Goal: Information Seeking & Learning: Learn about a topic

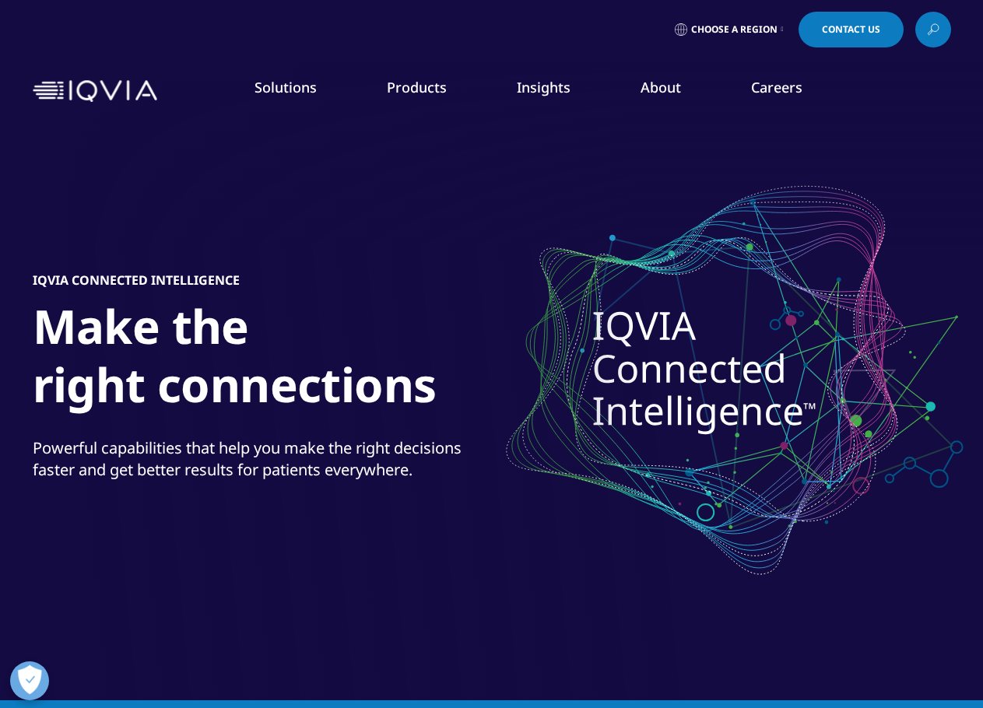
click at [547, 89] on link "Insights" at bounding box center [544, 87] width 54 height 19
click at [100, 298] on link "DISCOVER INSIGHTS" at bounding box center [125, 302] width 188 height 13
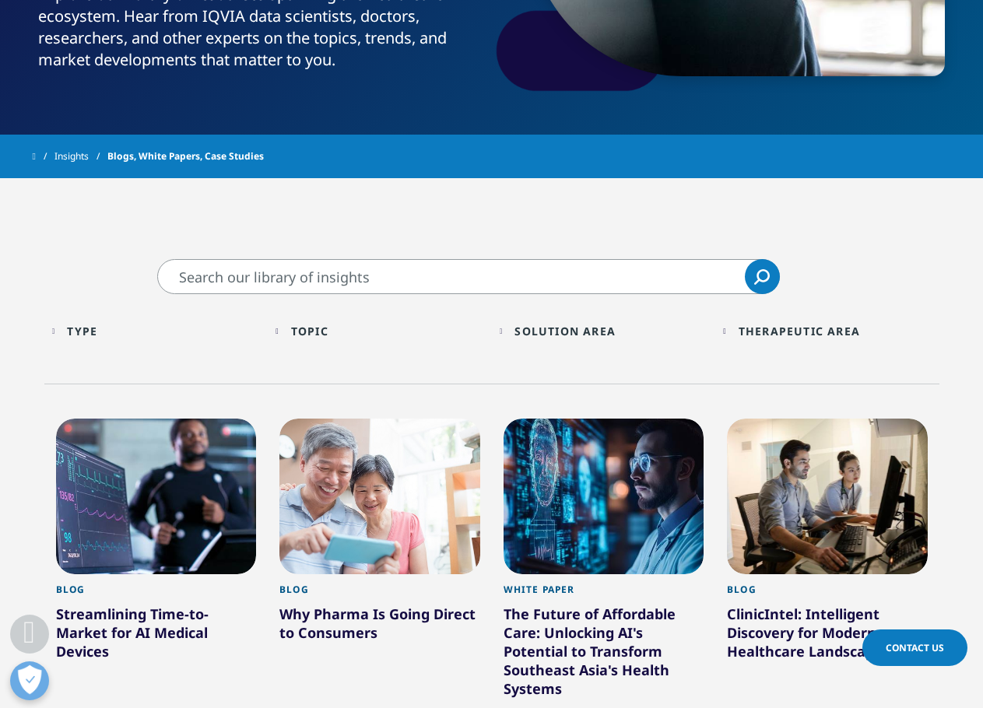
scroll to position [389, 0]
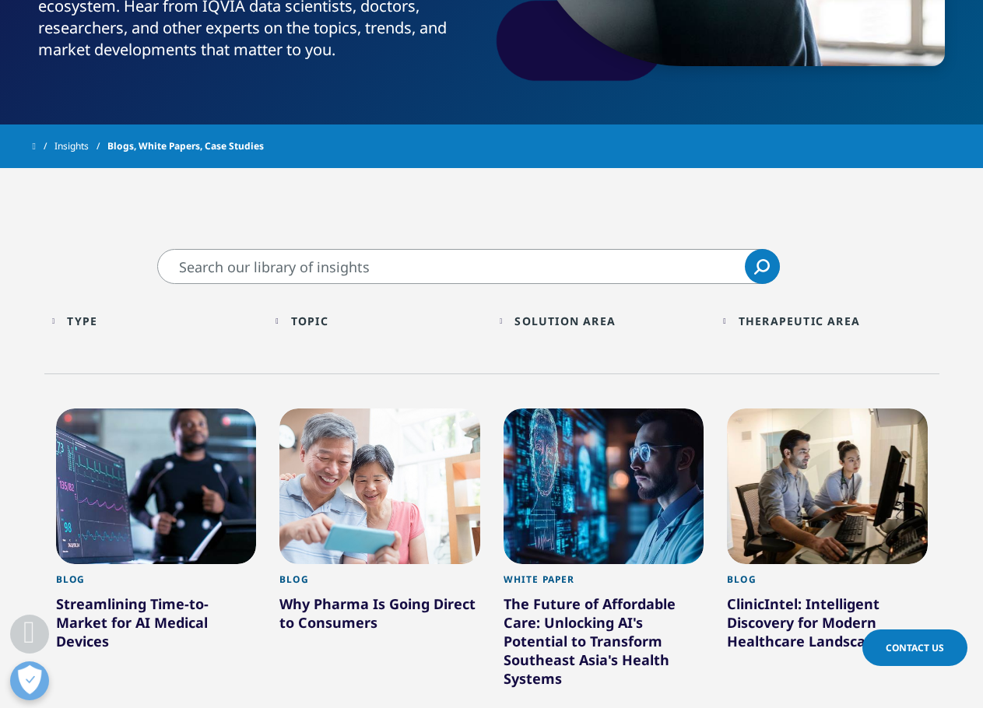
click at [86, 319] on div "Type" at bounding box center [82, 321] width 30 height 15
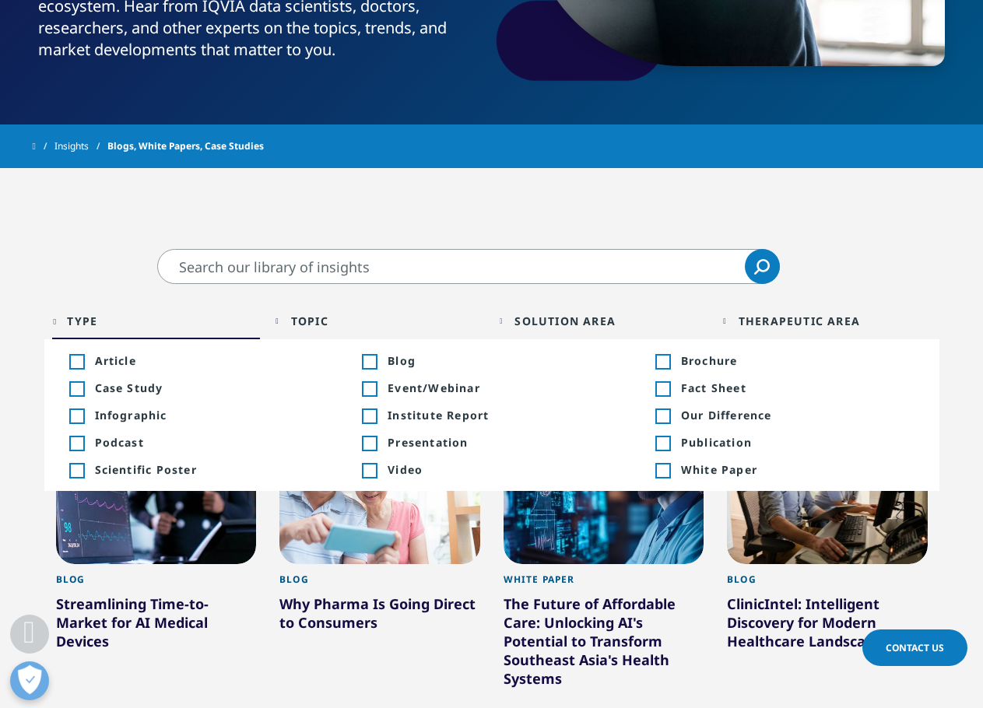
click at [79, 438] on div "Toggle" at bounding box center [76, 444] width 14 height 14
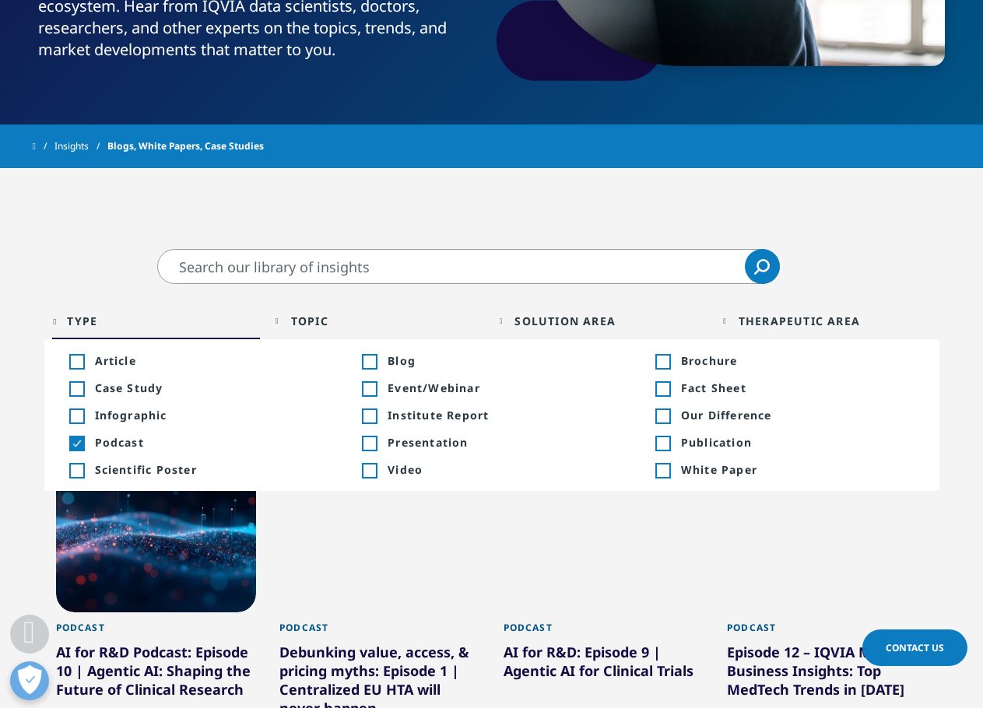
click at [412, 388] on span "Event/Webinar" at bounding box center [505, 388] width 234 height 15
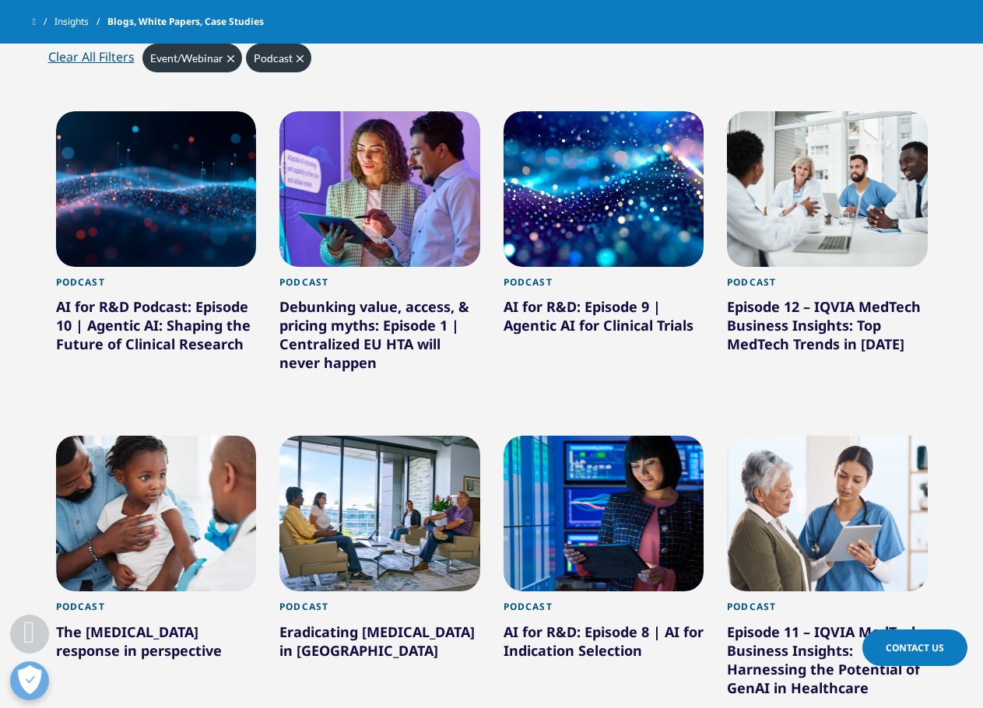
scroll to position [701, 0]
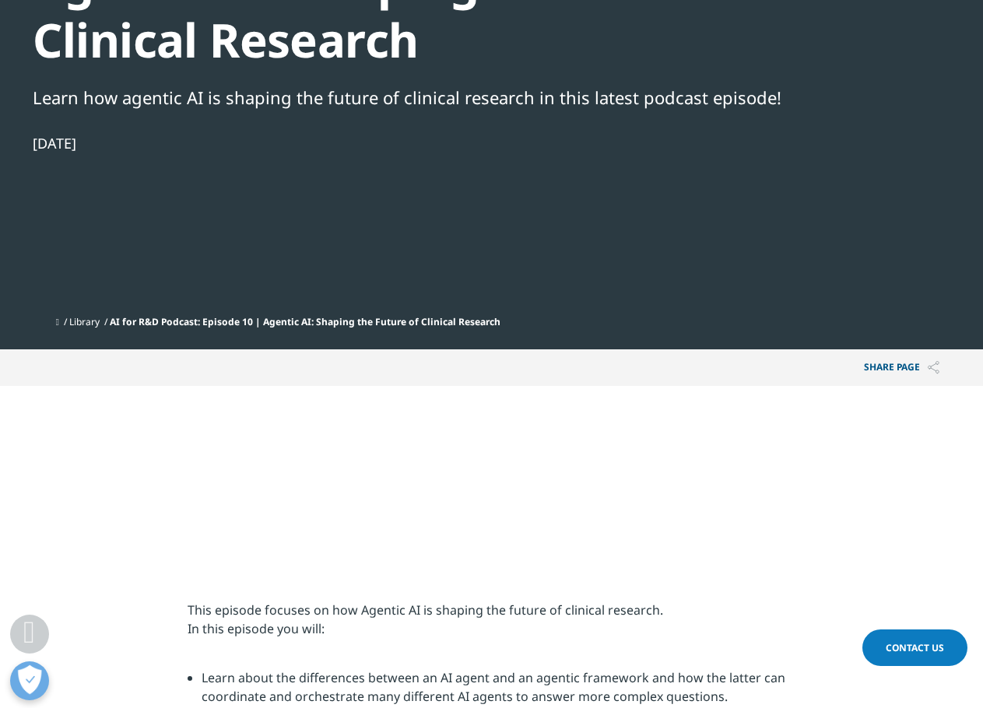
scroll to position [234, 0]
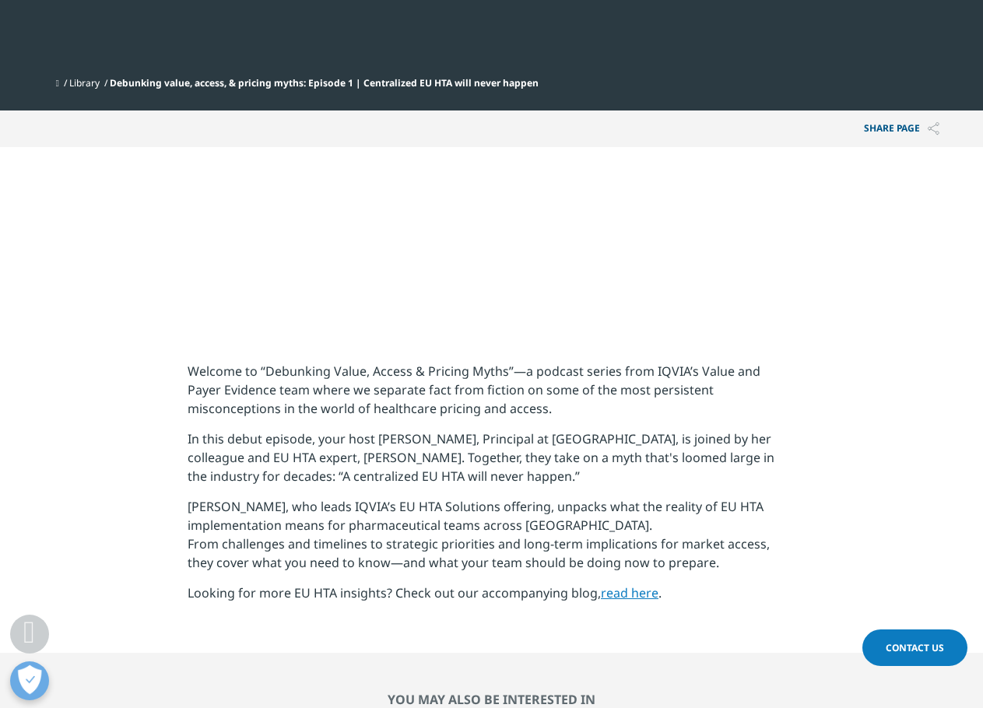
scroll to position [467, 0]
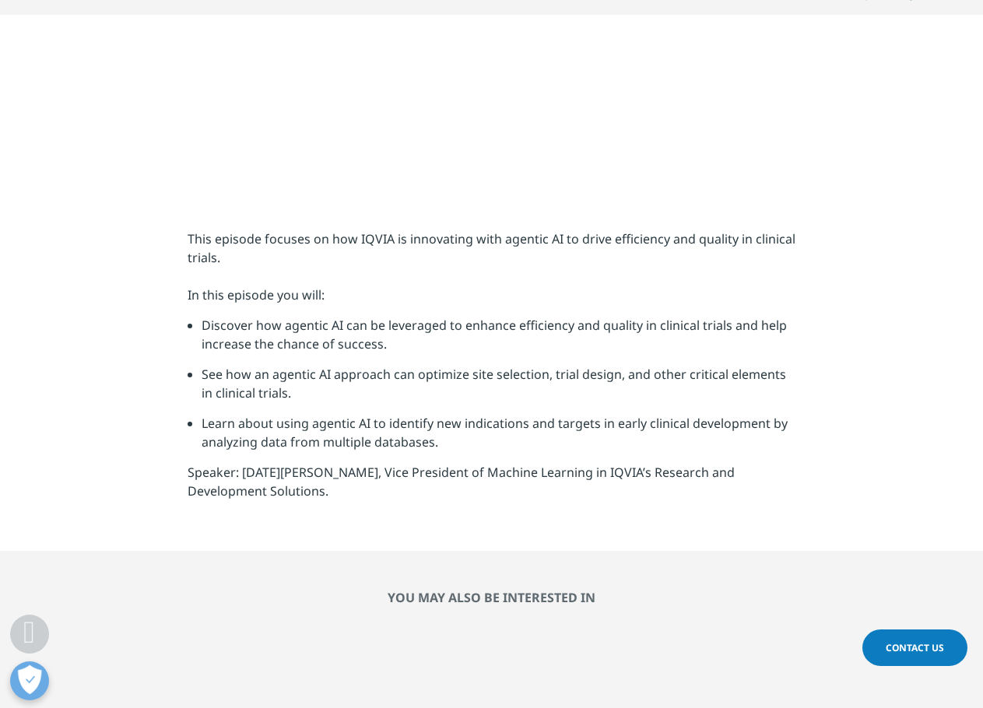
scroll to position [623, 0]
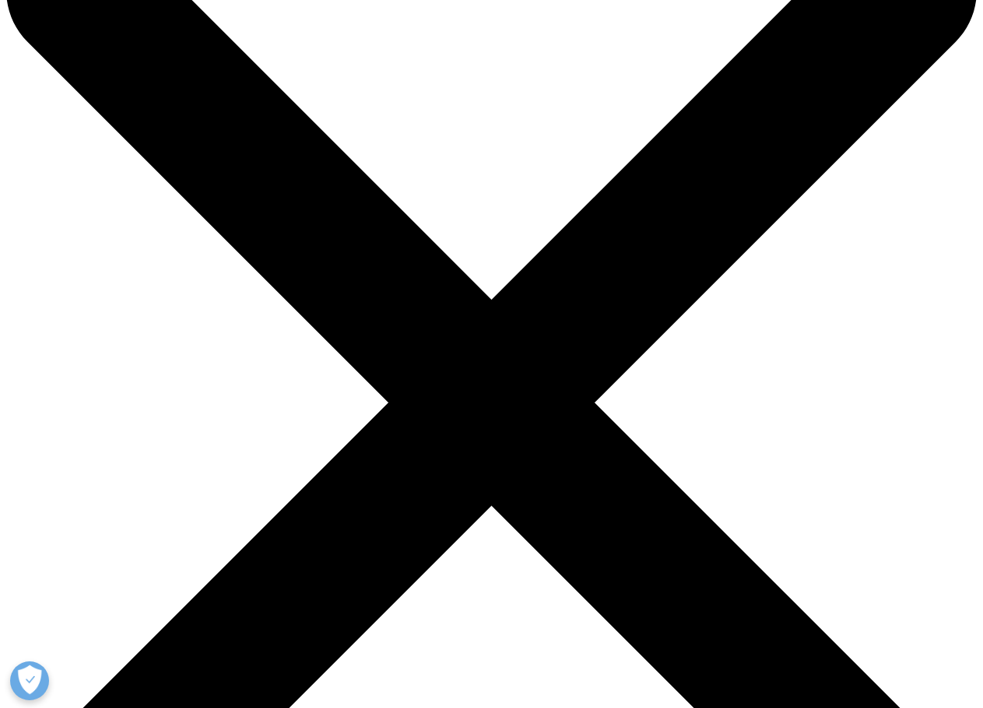
scroll to position [78, 0]
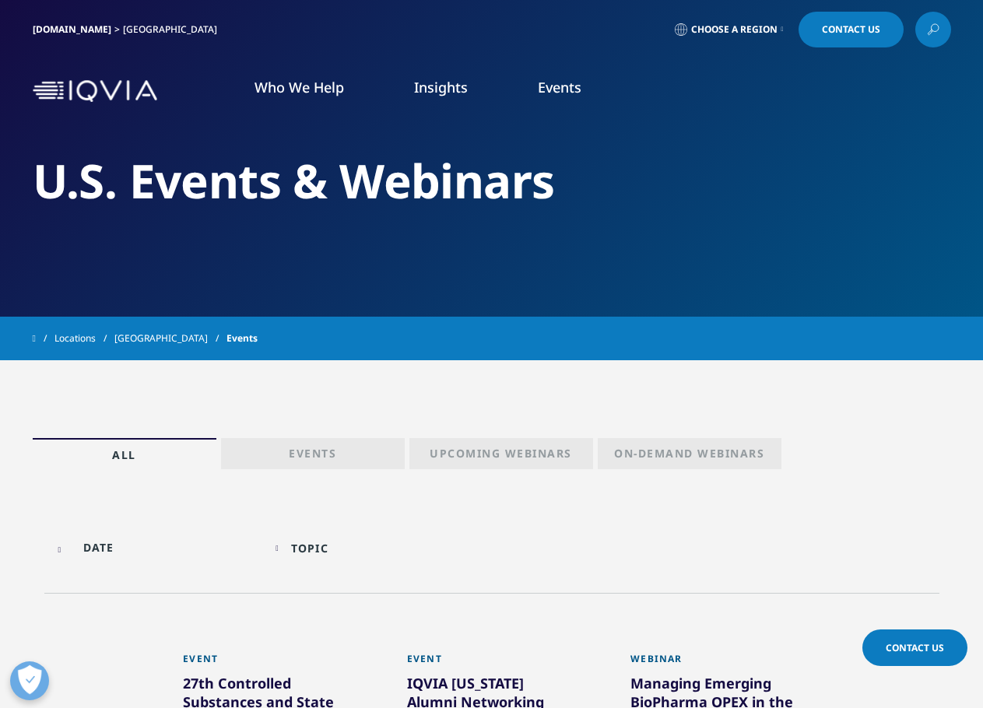
click at [513, 459] on p "Upcoming Webinars" at bounding box center [501, 457] width 142 height 22
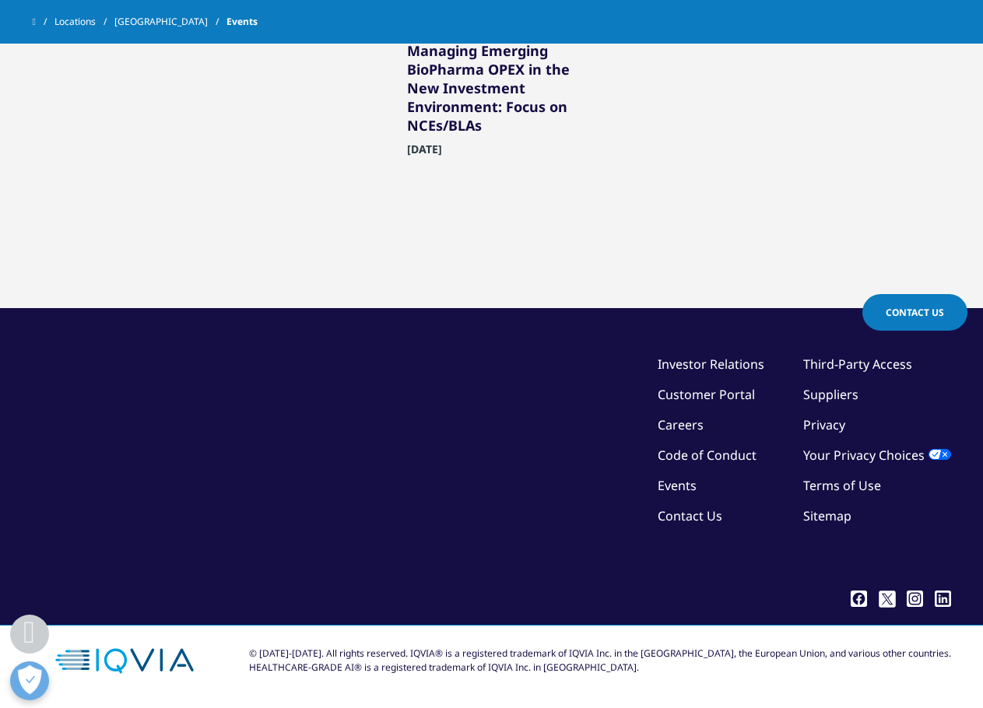
scroll to position [44, 0]
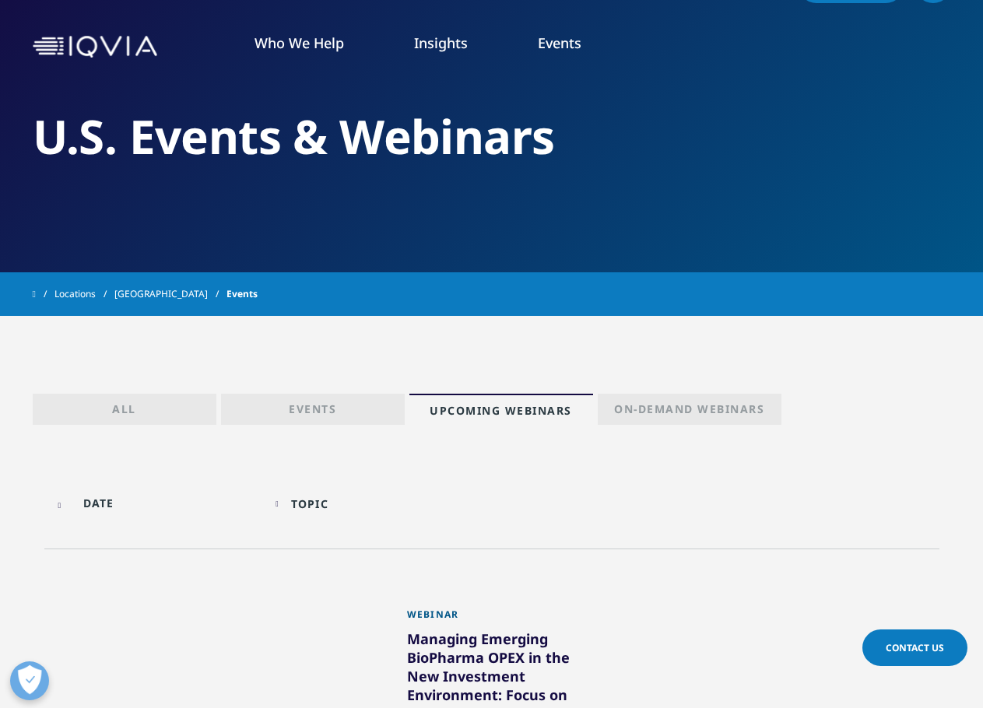
click at [332, 408] on p "Events" at bounding box center [312, 413] width 47 height 22
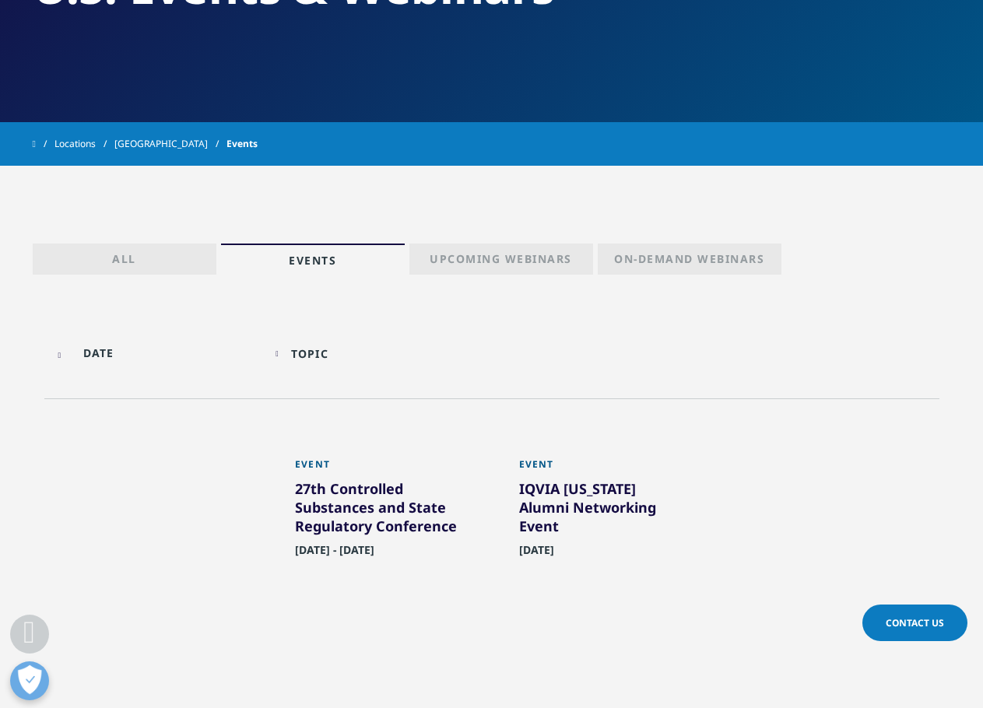
scroll to position [44, 0]
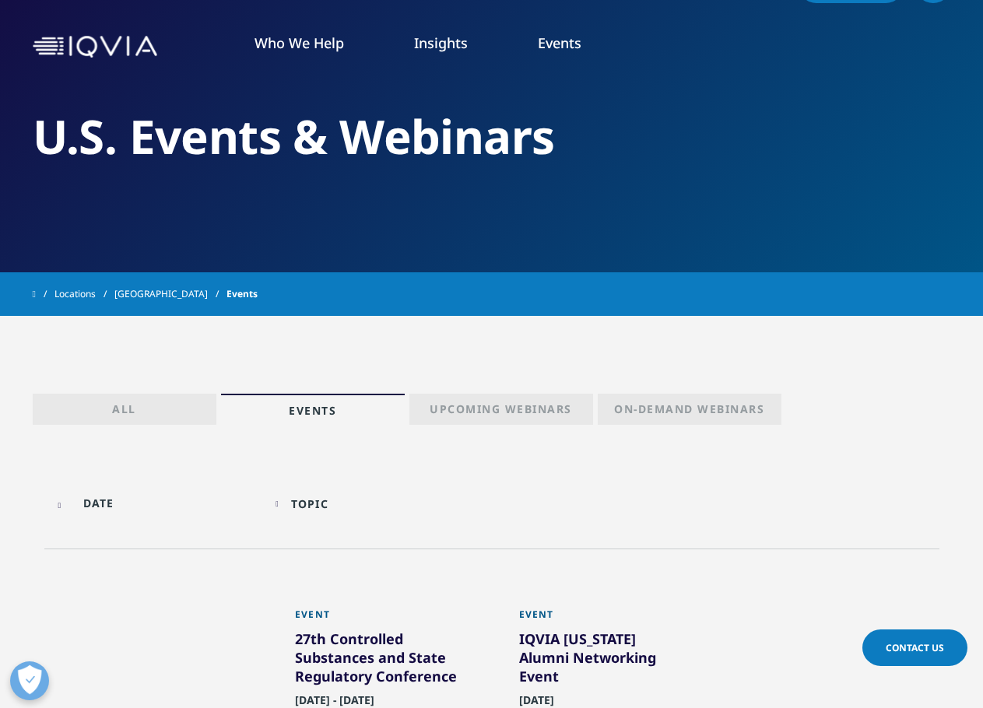
click at [504, 406] on p "Upcoming Webinars" at bounding box center [501, 413] width 142 height 22
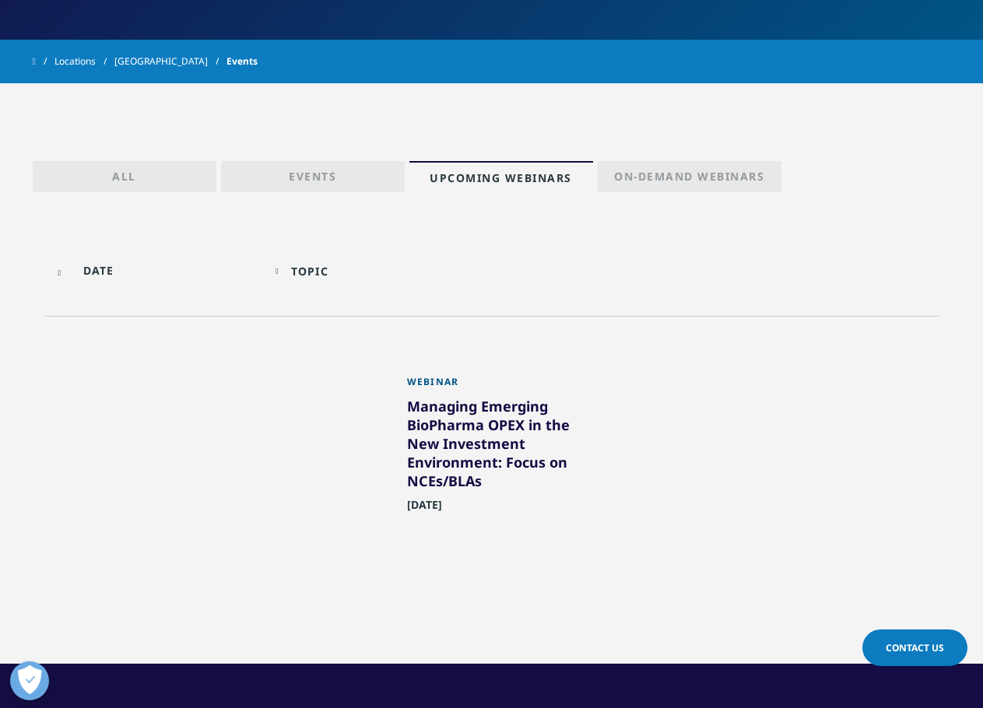
scroll to position [278, 0]
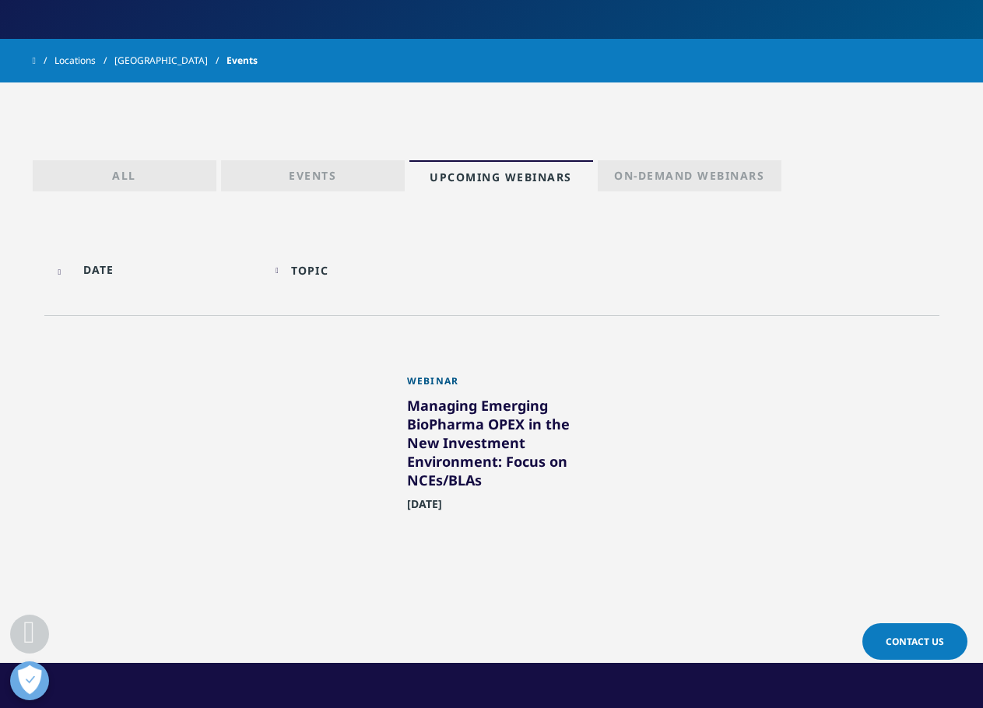
click at [659, 185] on p "On-Demand Webinars" at bounding box center [689, 179] width 150 height 22
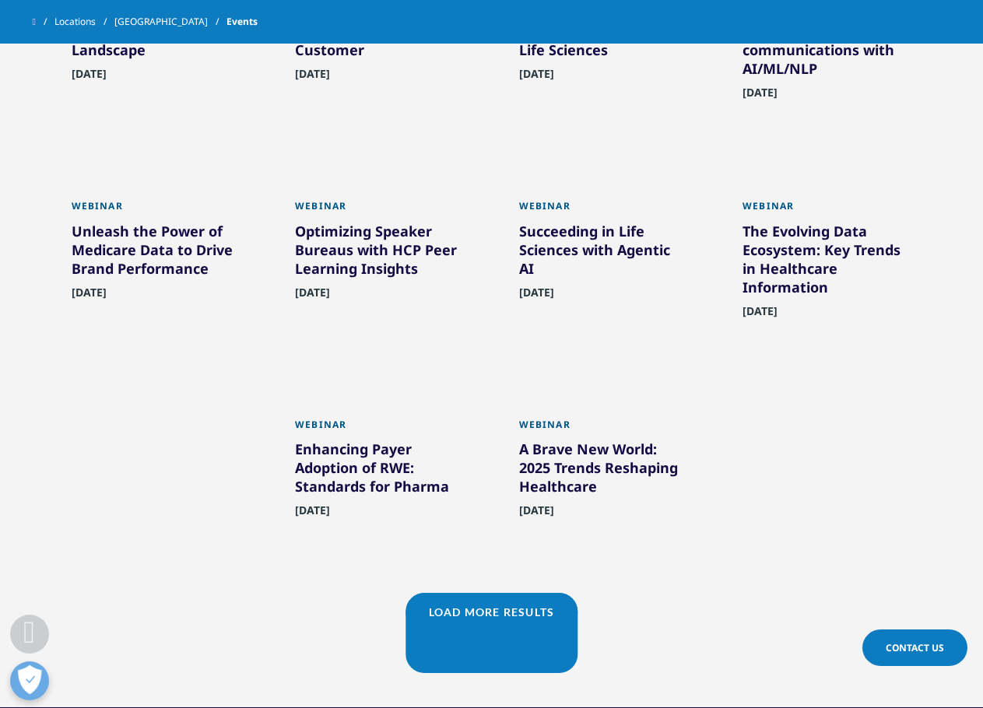
scroll to position [667, 0]
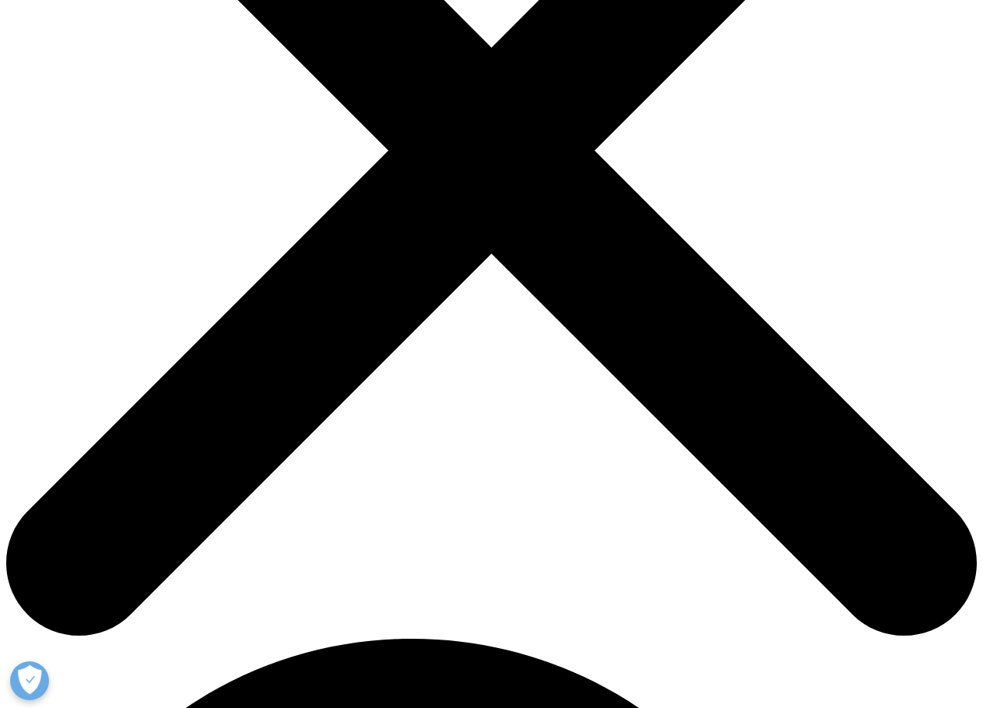
scroll to position [78, 0]
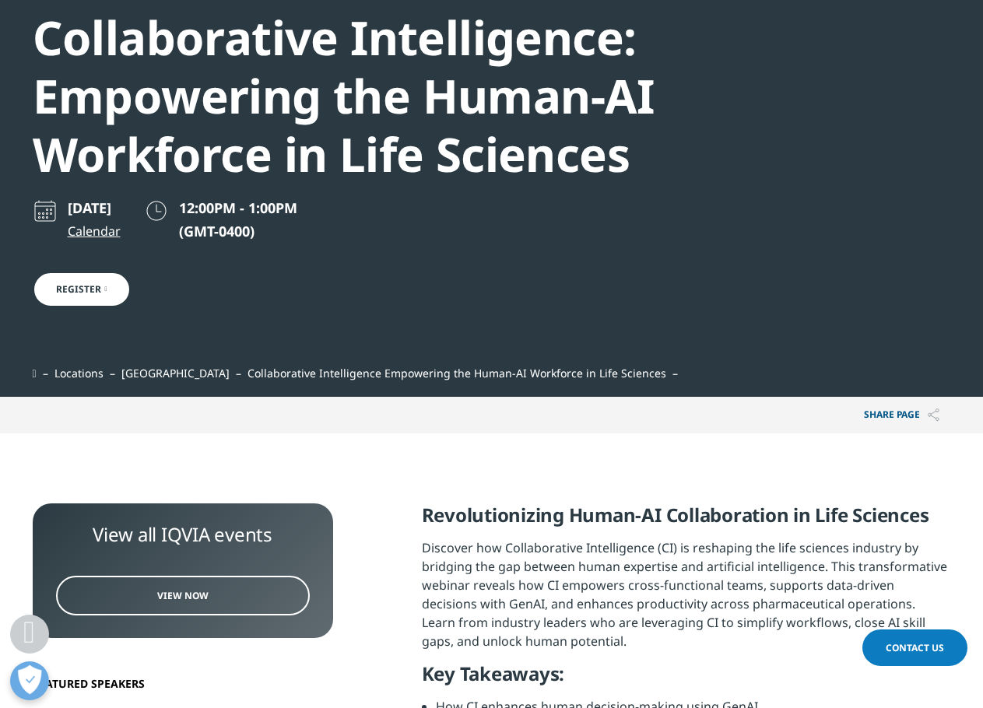
scroll to position [156, 0]
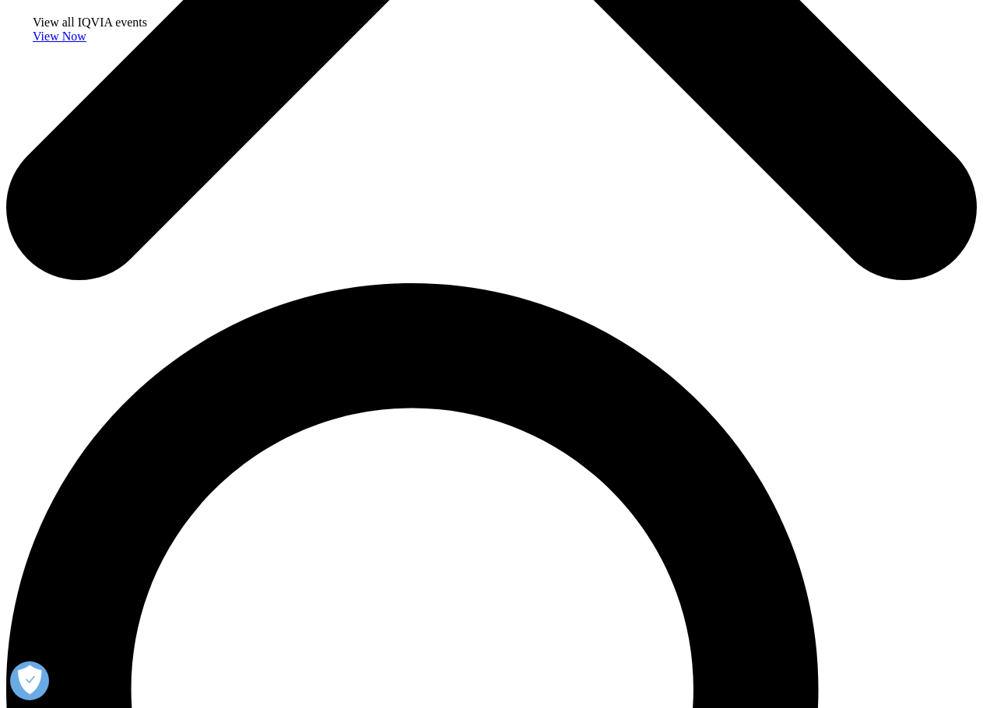
scroll to position [701, 0]
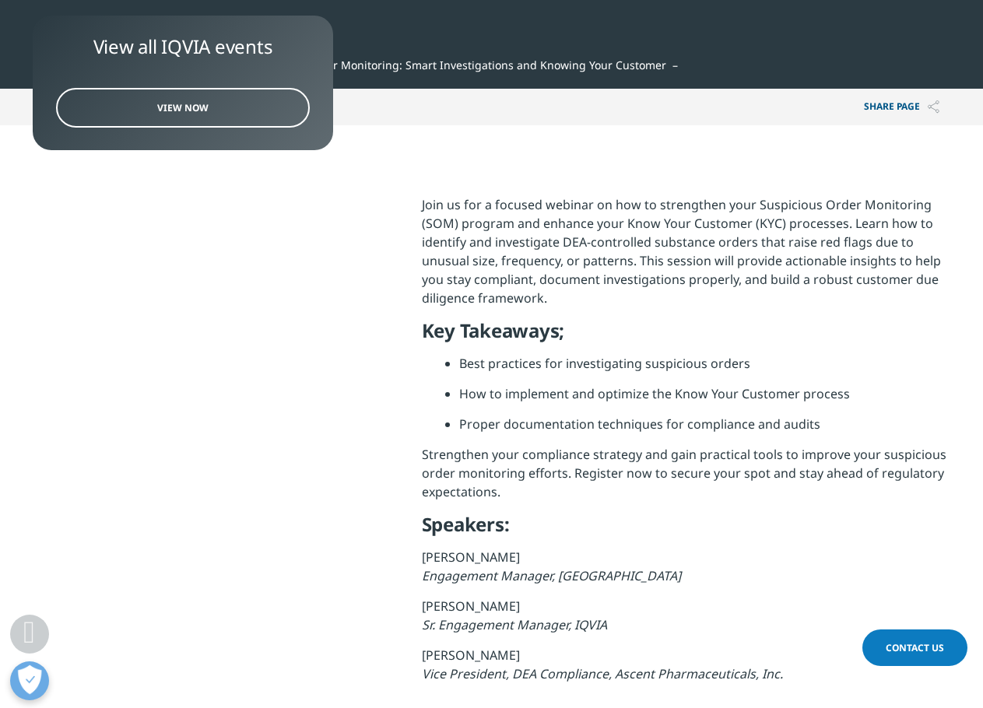
scroll to position [778, 0]
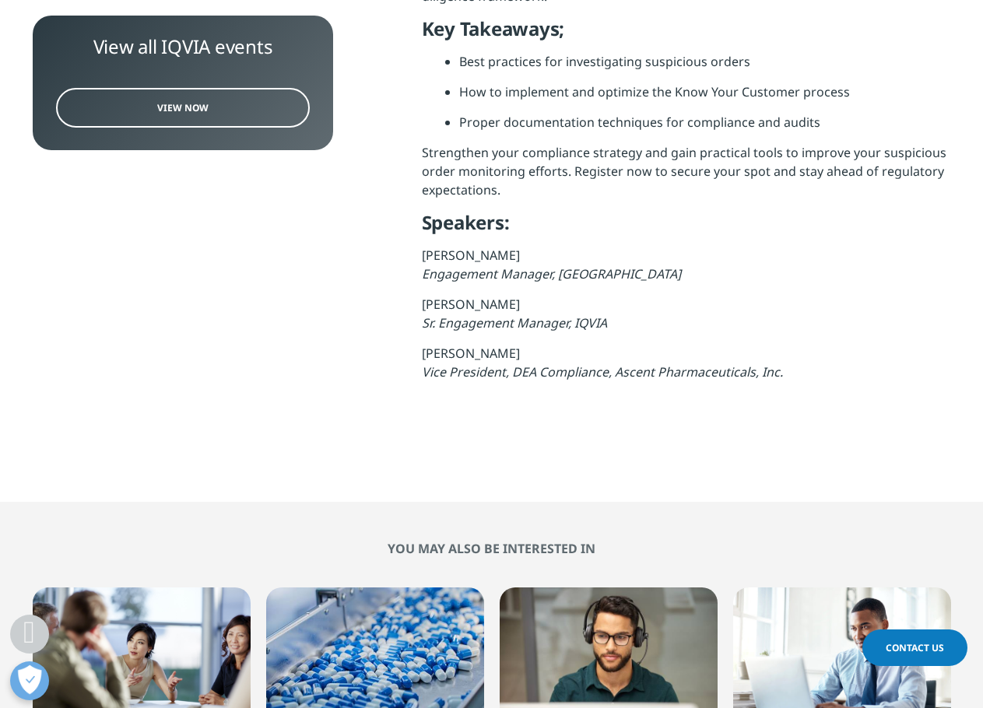
click at [638, 376] on em "Vice President, DEA Compliance, Ascent Pharmaceuticals, Inc." at bounding box center [602, 372] width 361 height 17
click at [750, 374] on em "Vice President, DEA Compliance, Ascent Pharmaceuticals, Inc." at bounding box center [602, 372] width 361 height 17
drag, startPoint x: 659, startPoint y: 20, endPoint x: 673, endPoint y: 260, distance: 240.1
click at [673, 260] on p "Eric Pearcy Engagement Manager, IQVIA" at bounding box center [686, 270] width 529 height 49
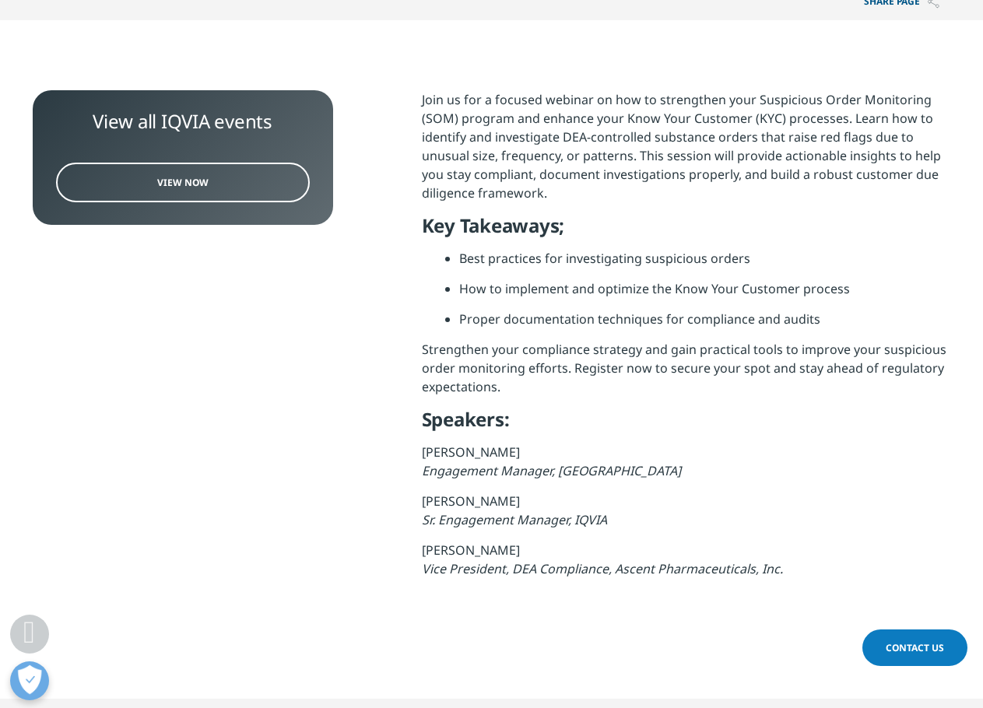
scroll to position [545, 0]
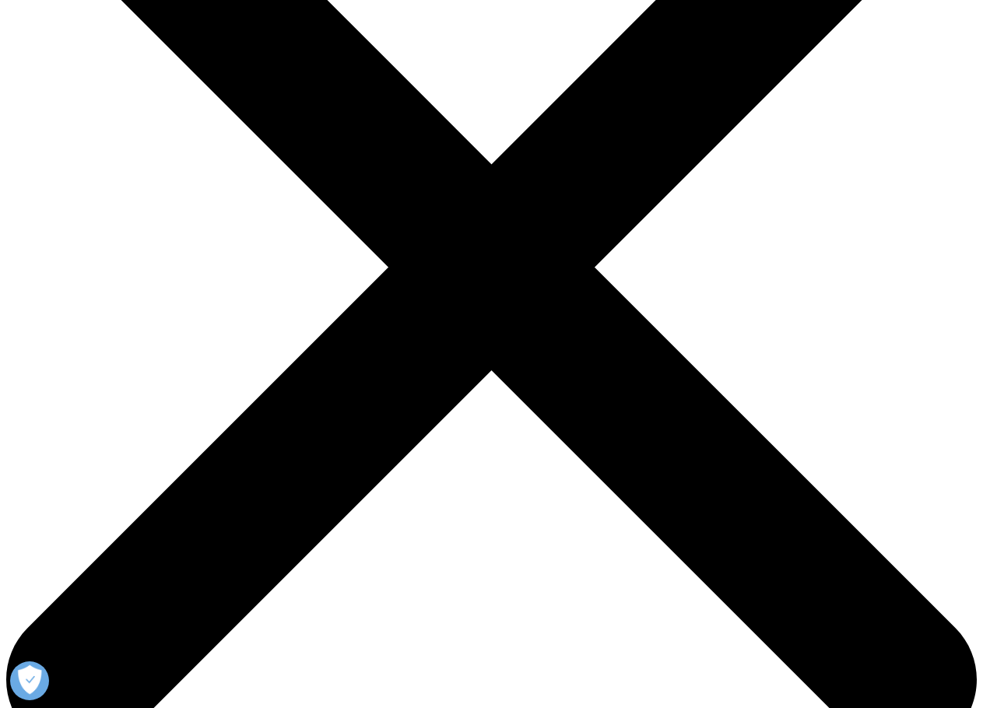
scroll to position [234, 0]
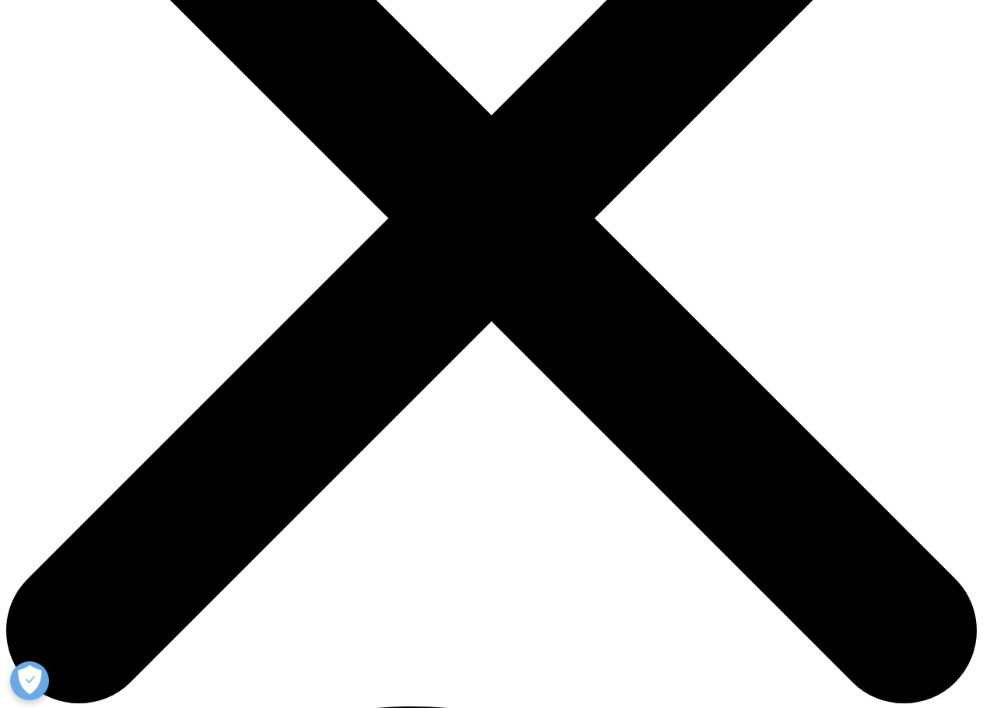
scroll to position [545, 0]
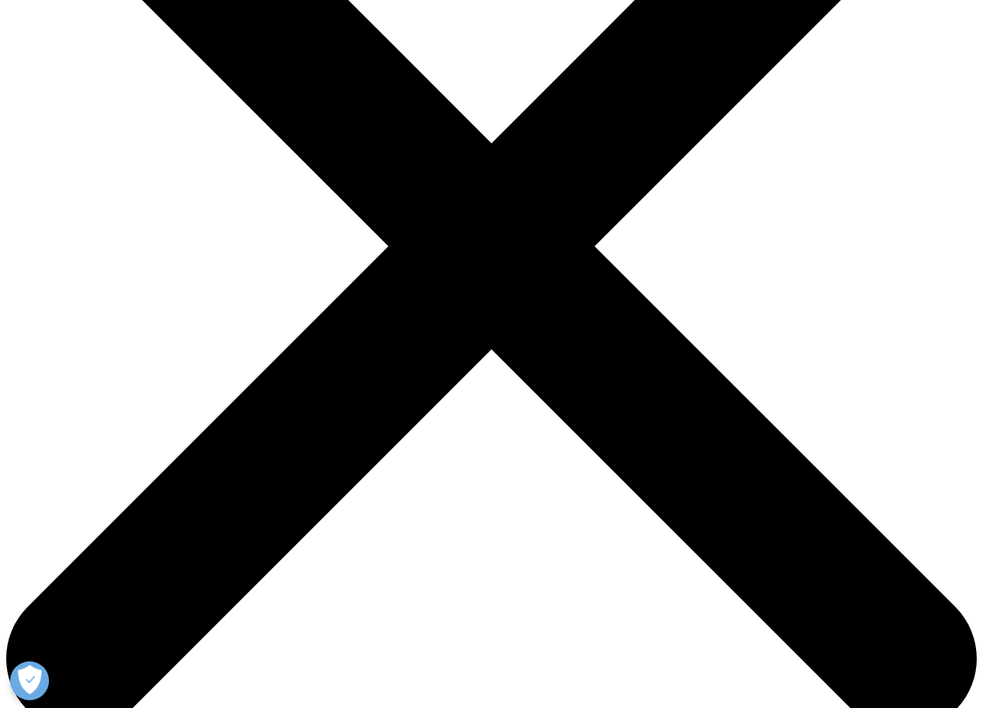
scroll to position [545, 0]
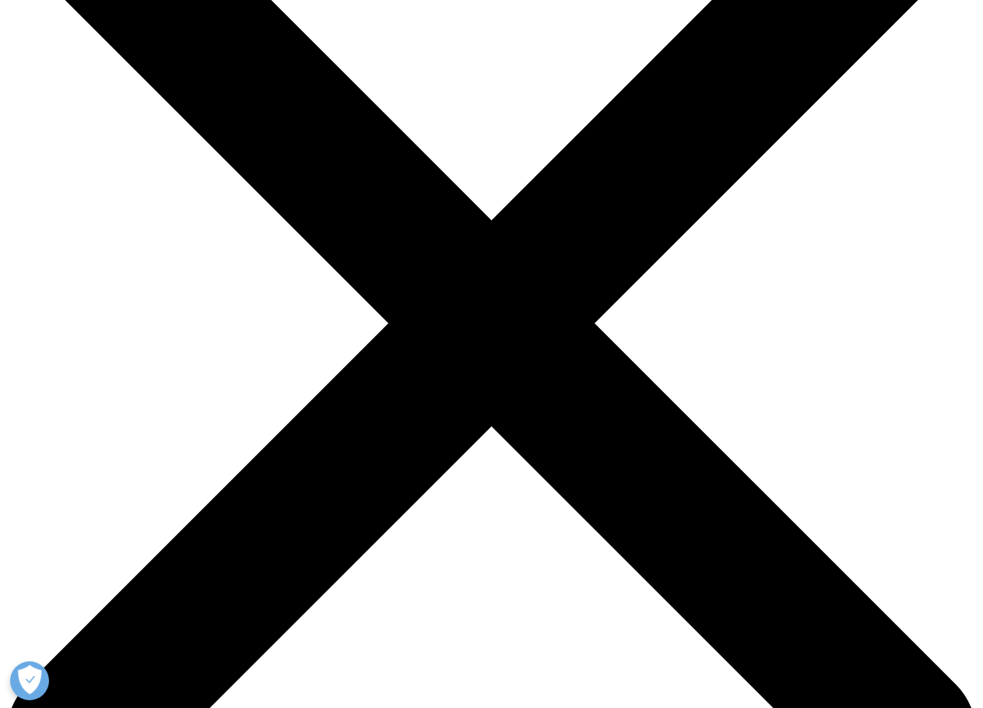
scroll to position [78, 0]
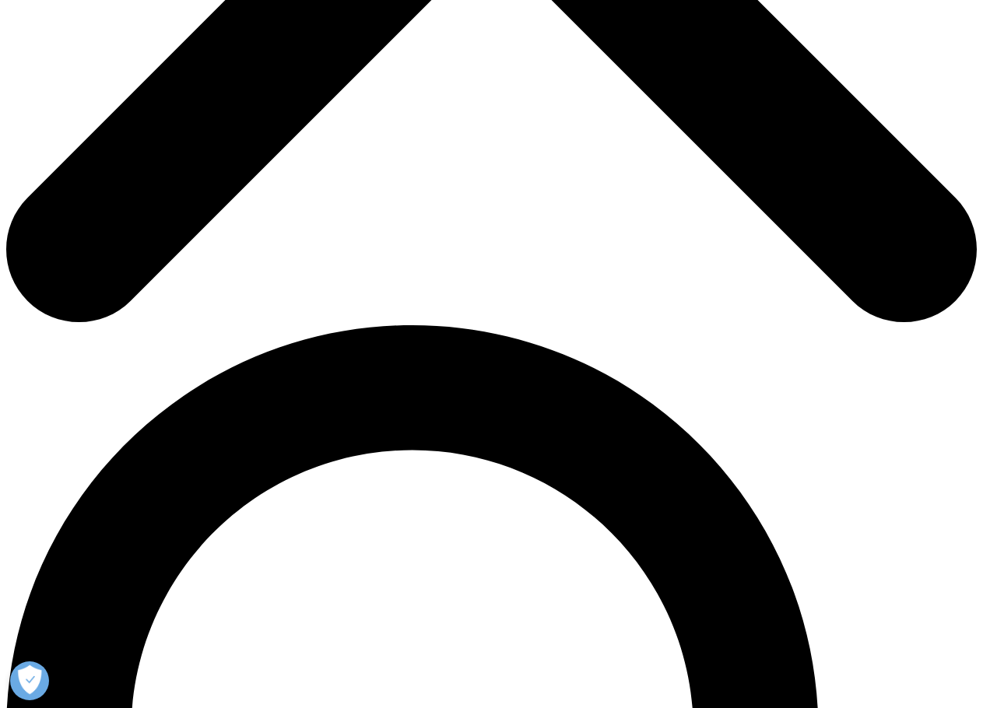
scroll to position [701, 0]
